Goal: Find specific page/section: Find specific page/section

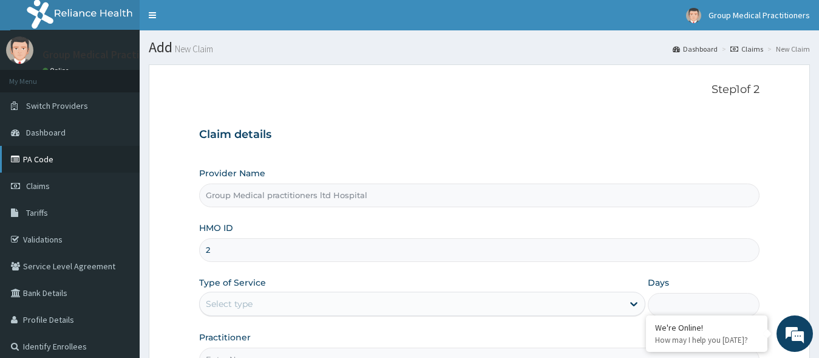
click at [50, 158] on link "PA Code" at bounding box center [70, 159] width 140 height 27
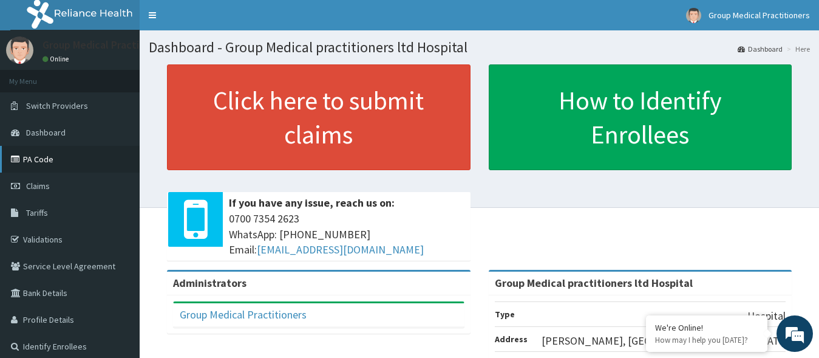
drag, startPoint x: 42, startPoint y: 163, endPoint x: 49, endPoint y: 165, distance: 7.4
click at [43, 163] on link "PA Code" at bounding box center [70, 159] width 140 height 27
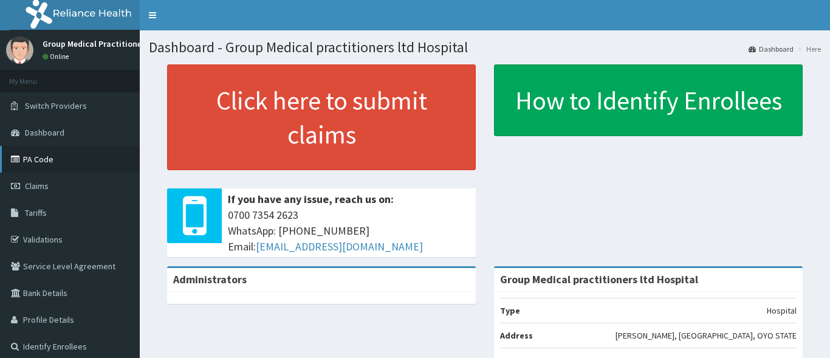
click at [63, 152] on link "PA Code" at bounding box center [70, 159] width 140 height 27
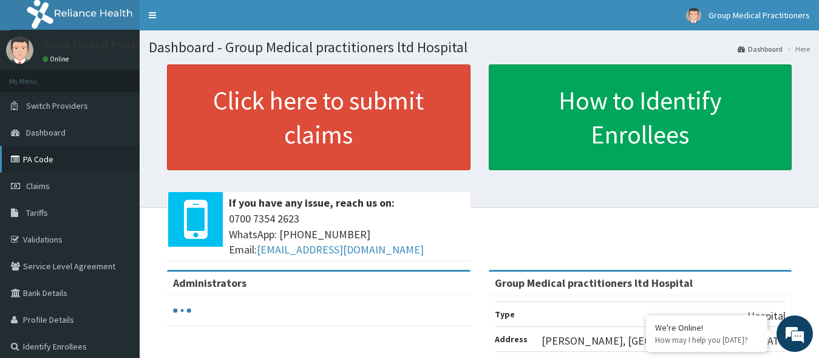
click at [58, 164] on link "PA Code" at bounding box center [70, 159] width 140 height 27
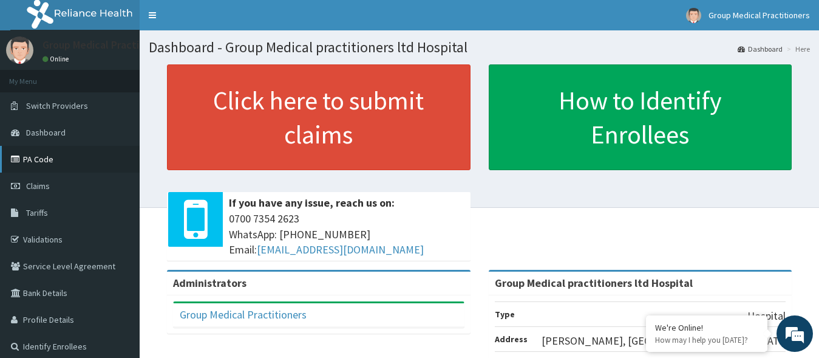
click at [67, 156] on link "PA Code" at bounding box center [70, 159] width 140 height 27
